Goal: Check status

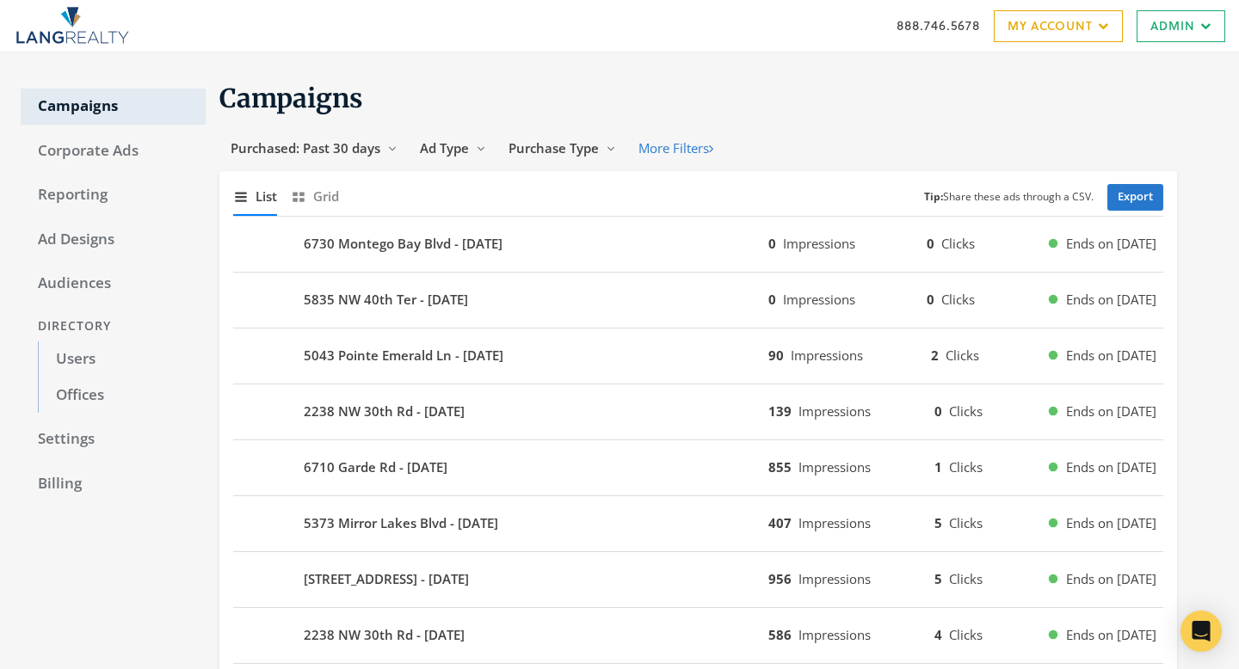
click at [503, 433] on div "2238 NW 30th Rd - 2025-10-05 139 Impressions 0 Clicks Ends on 11/2/25" at bounding box center [698, 412] width 930 height 56
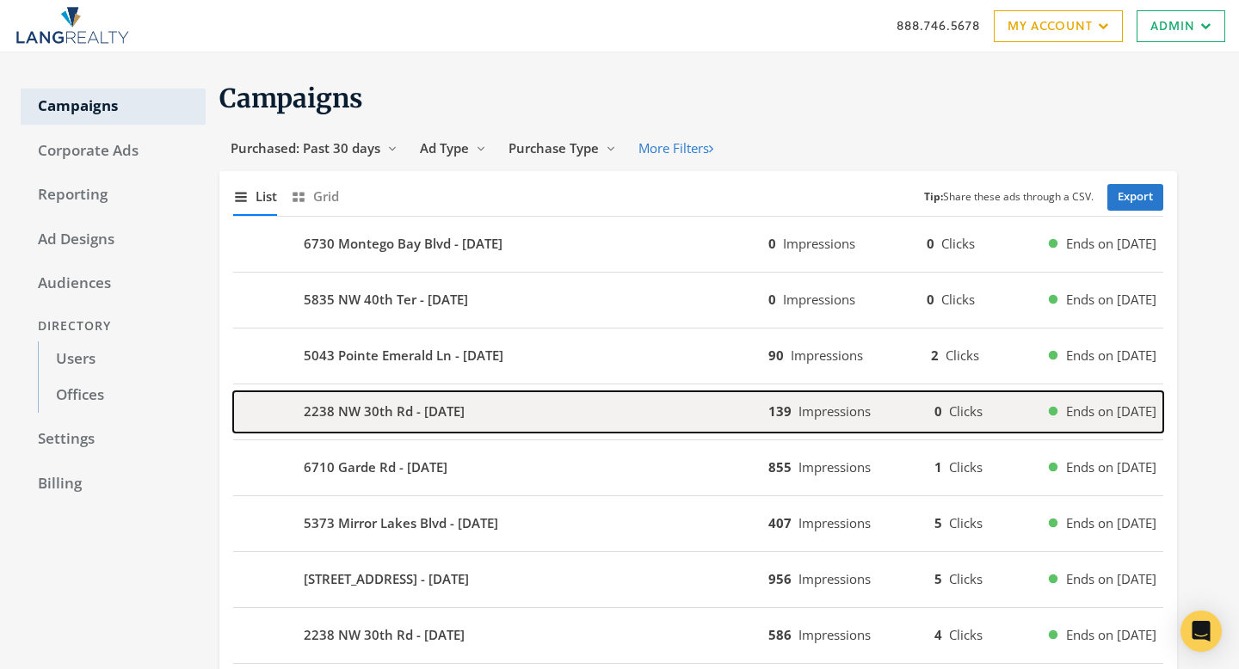
click at [512, 420] on div "2238 NW 30th Rd - 2025-10-05" at bounding box center [500, 411] width 535 height 41
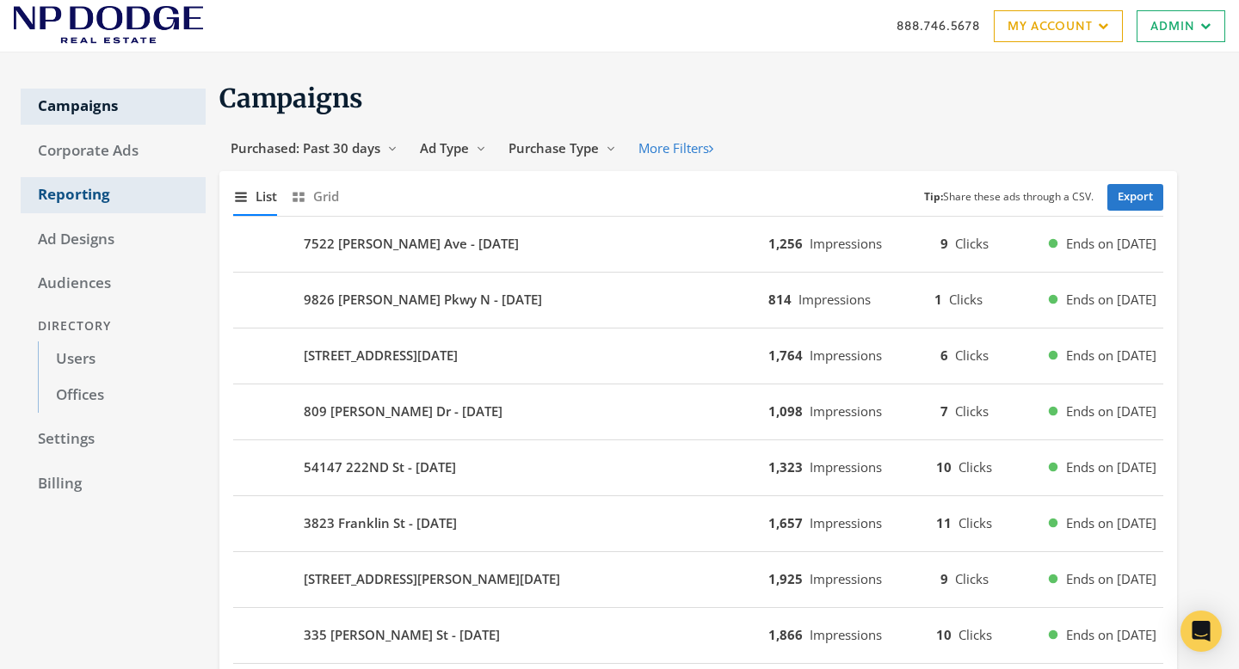
click at [75, 198] on link "Reporting" at bounding box center [113, 195] width 185 height 36
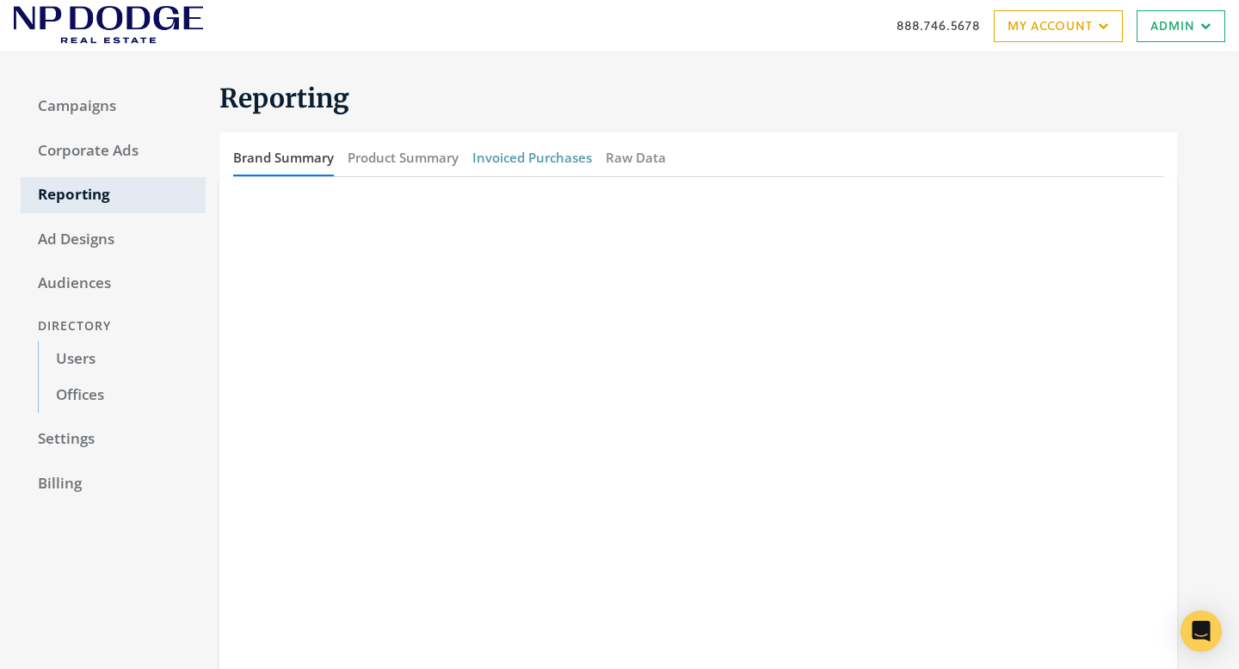
click at [556, 151] on button "Invoiced Purchases" at bounding box center [532, 157] width 120 height 37
